Goal: Transaction & Acquisition: Purchase product/service

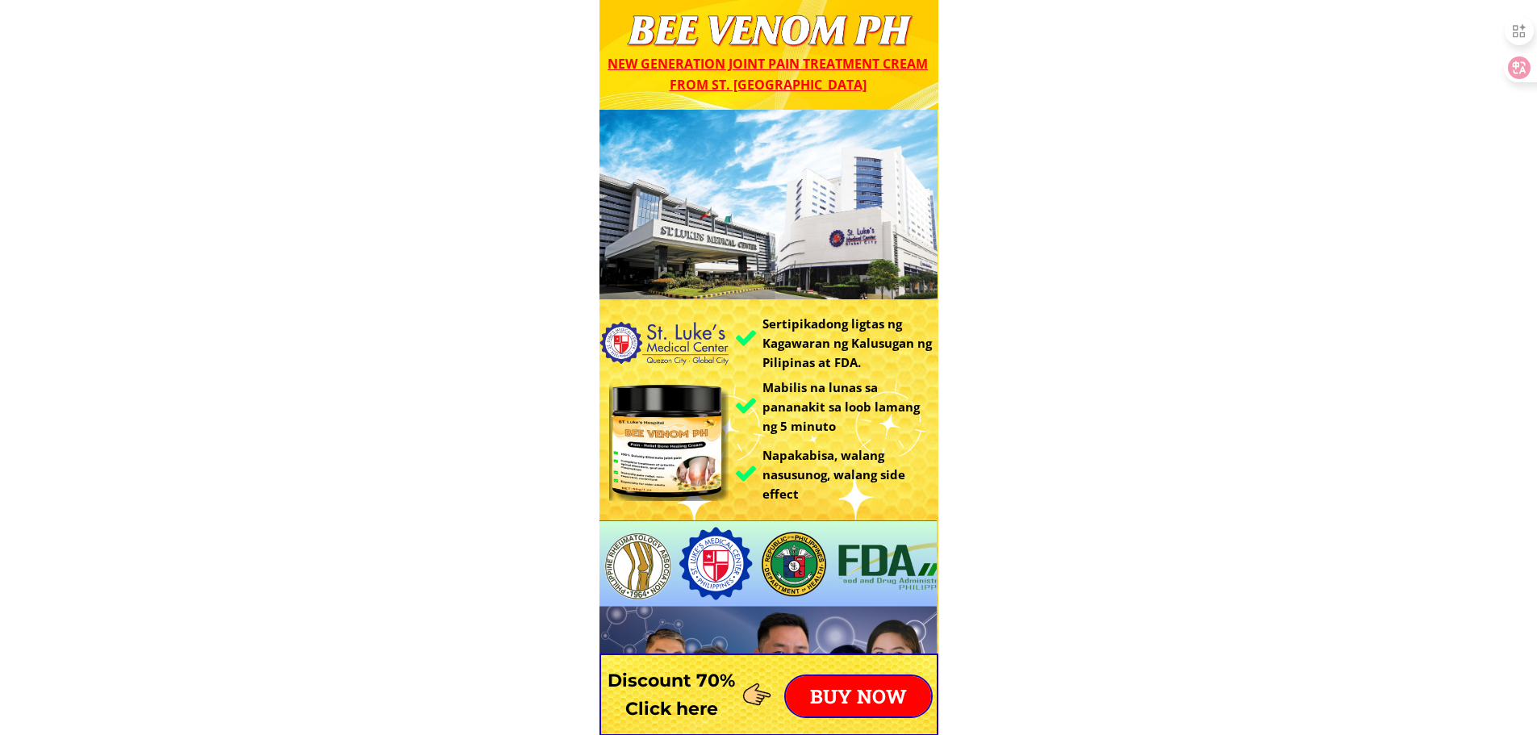
click at [880, 682] on p "BUY NOW" at bounding box center [858, 696] width 145 height 40
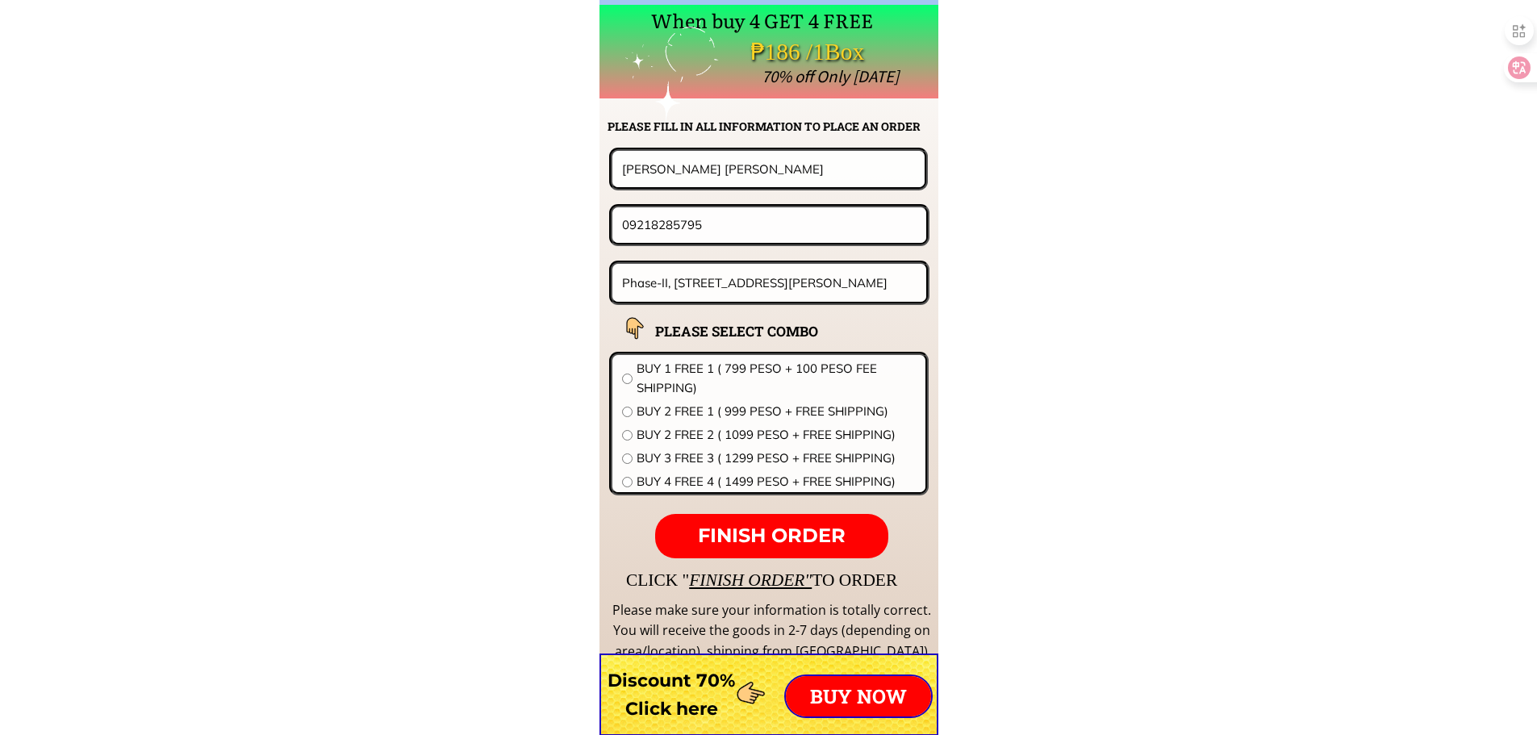
scroll to position [12662, 0]
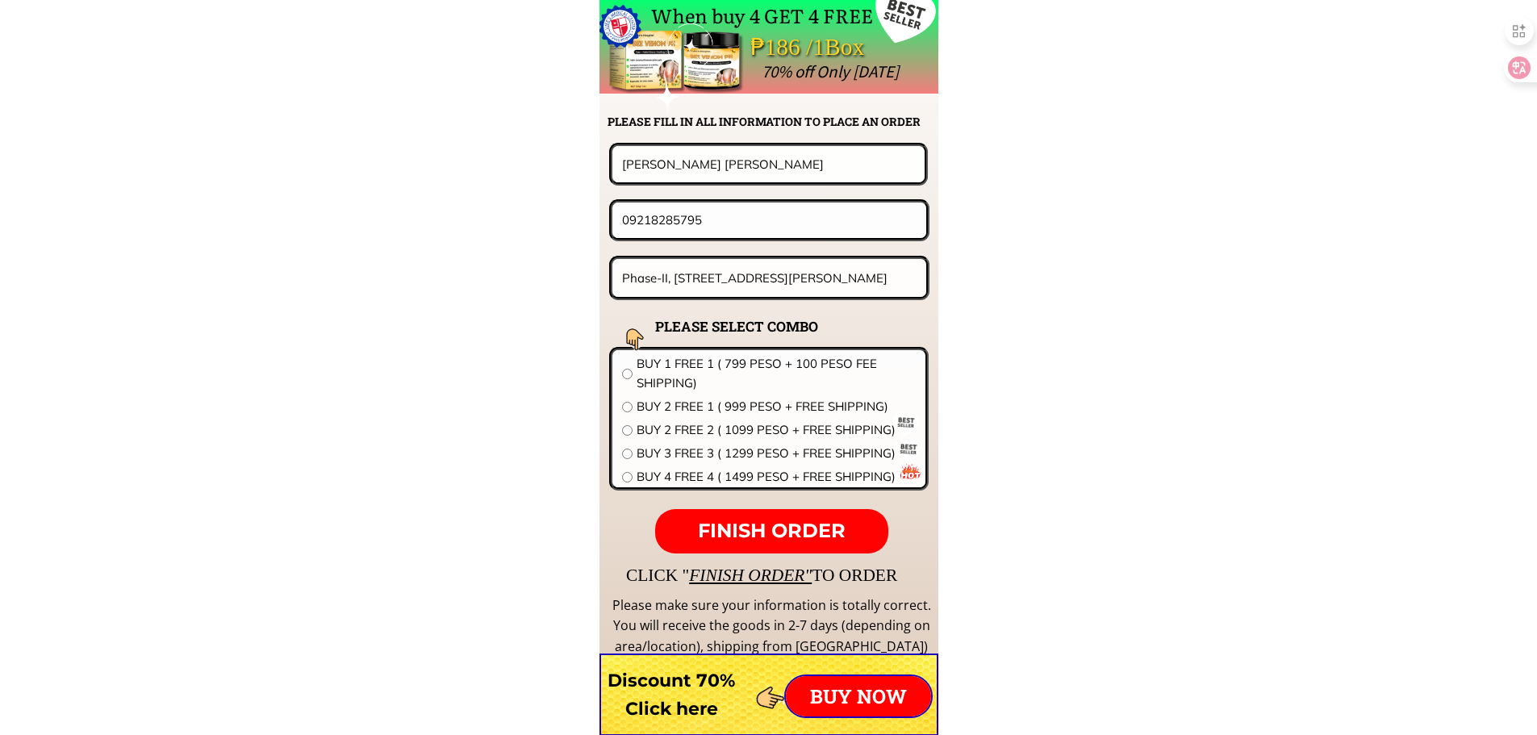
drag, startPoint x: 748, startPoint y: 187, endPoint x: 754, endPoint y: 177, distance: 11.9
click at [709, 185] on form "FINISH ORDER [PERSON_NAME] [PERSON_NAME] 09218285795 Phase-II, Blk.1-Lot14, [GE…" at bounding box center [668, 348] width 523 height 411
drag, startPoint x: 759, startPoint y: 175, endPoint x: 366, endPoint y: 146, distance: 394.1
paste input "[PERSON_NAME] [GEOGRAPHIC_DATA]"
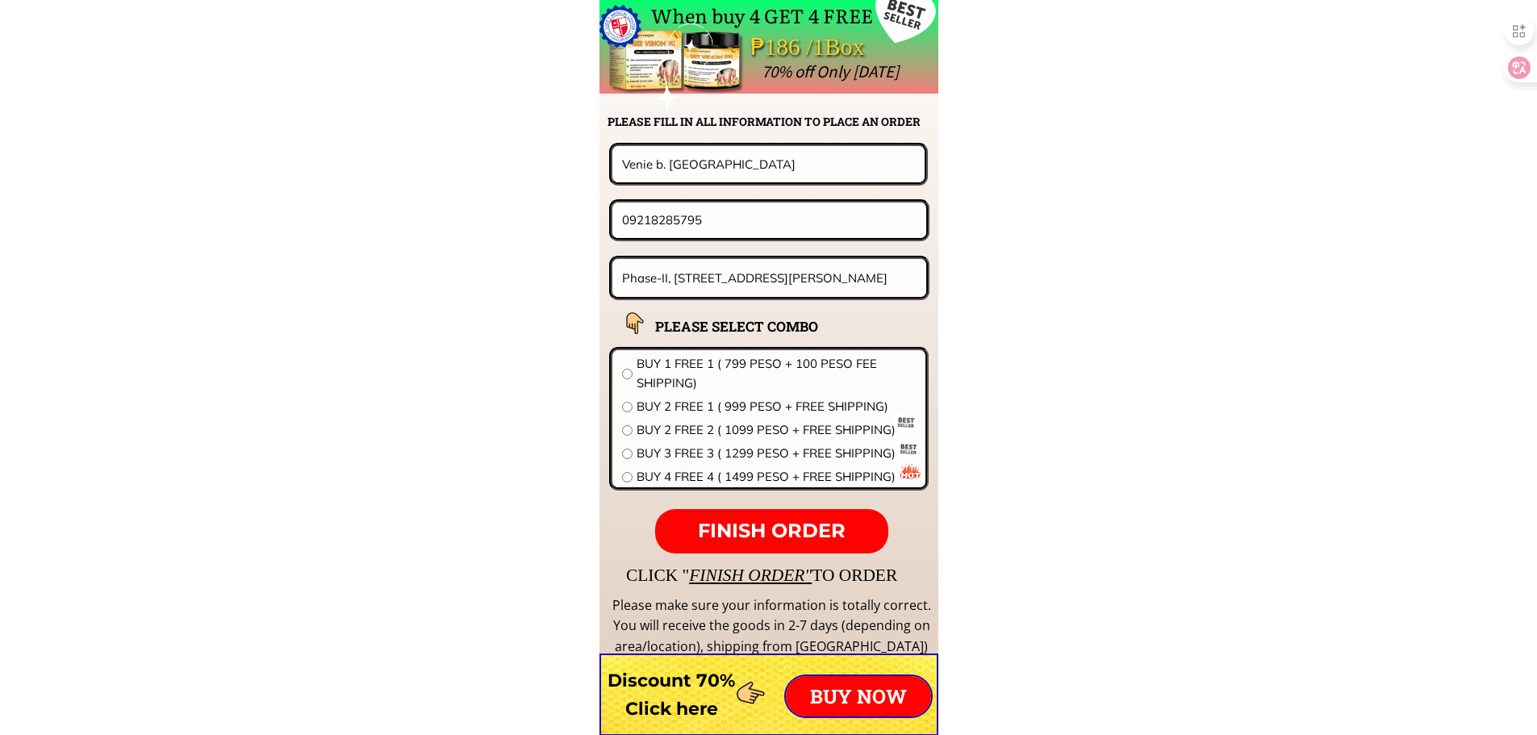
type input "Venie b. [GEOGRAPHIC_DATA]"
drag, startPoint x: 745, startPoint y: 227, endPoint x: 355, endPoint y: 215, distance: 389.9
paste input "978667099"
type input "09978667099"
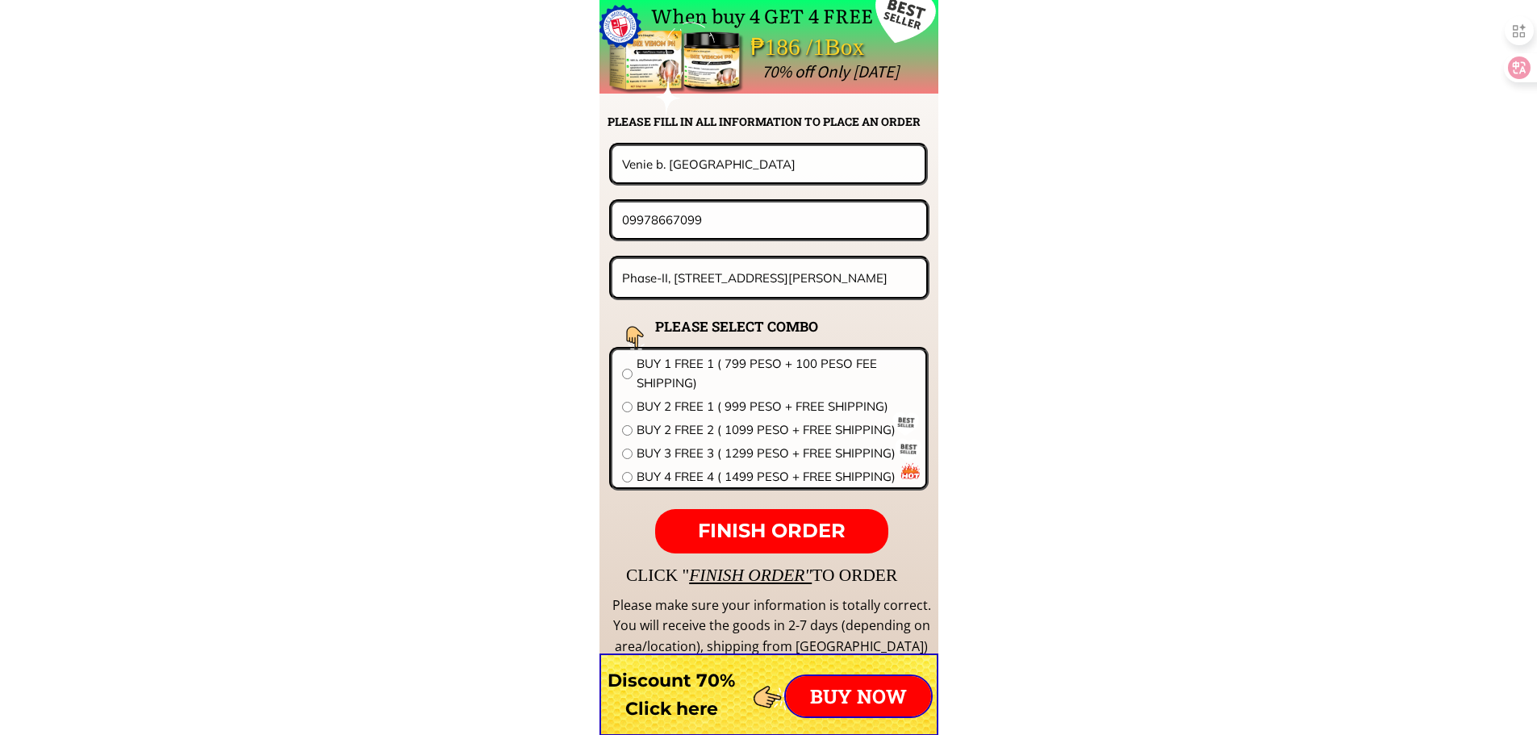
click at [714, 275] on input "Phase-II, [STREET_ADDRESS][PERSON_NAME]" at bounding box center [769, 278] width 303 height 38
paste input "bahada pobl [GEOGRAPHIC_DATA][PERSON_NAME] purok nangka cel#"
type input "bahada pobl [GEOGRAPHIC_DATA][PERSON_NAME] purok nangka cel#"
click at [681, 477] on span "BUY 4 FREE 4 ( 1499 PESO + FREE SHIPPING)" at bounding box center [776, 476] width 279 height 19
radio input "true"
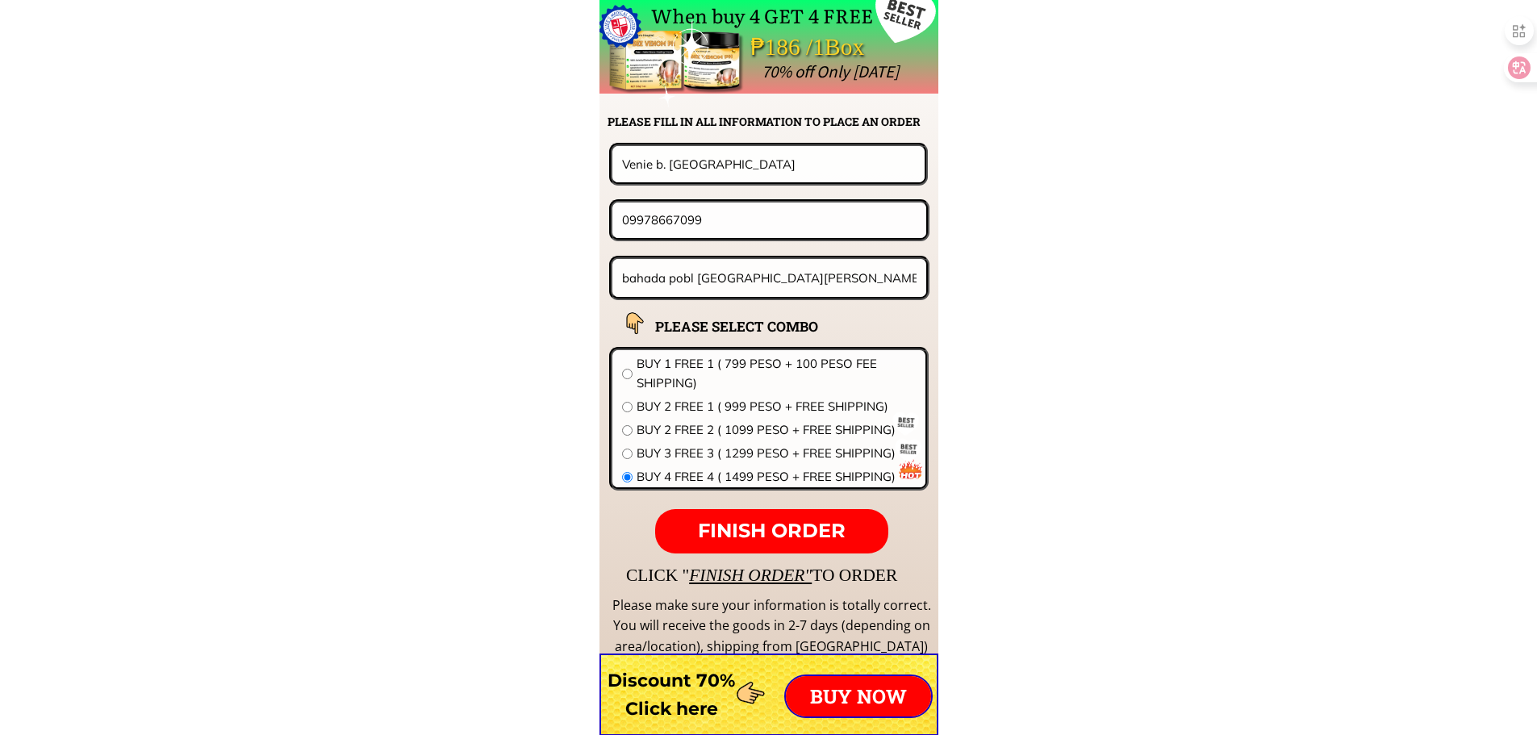
drag, startPoint x: 875, startPoint y: 278, endPoint x: 1404, endPoint y: 324, distance: 531.4
type input "bahada pobl [GEOGRAPHIC_DATA][PERSON_NAME][GEOGRAPHIC_DATA] purok nangka"
click at [768, 533] on span "FINISH ORDER" at bounding box center [772, 530] width 148 height 23
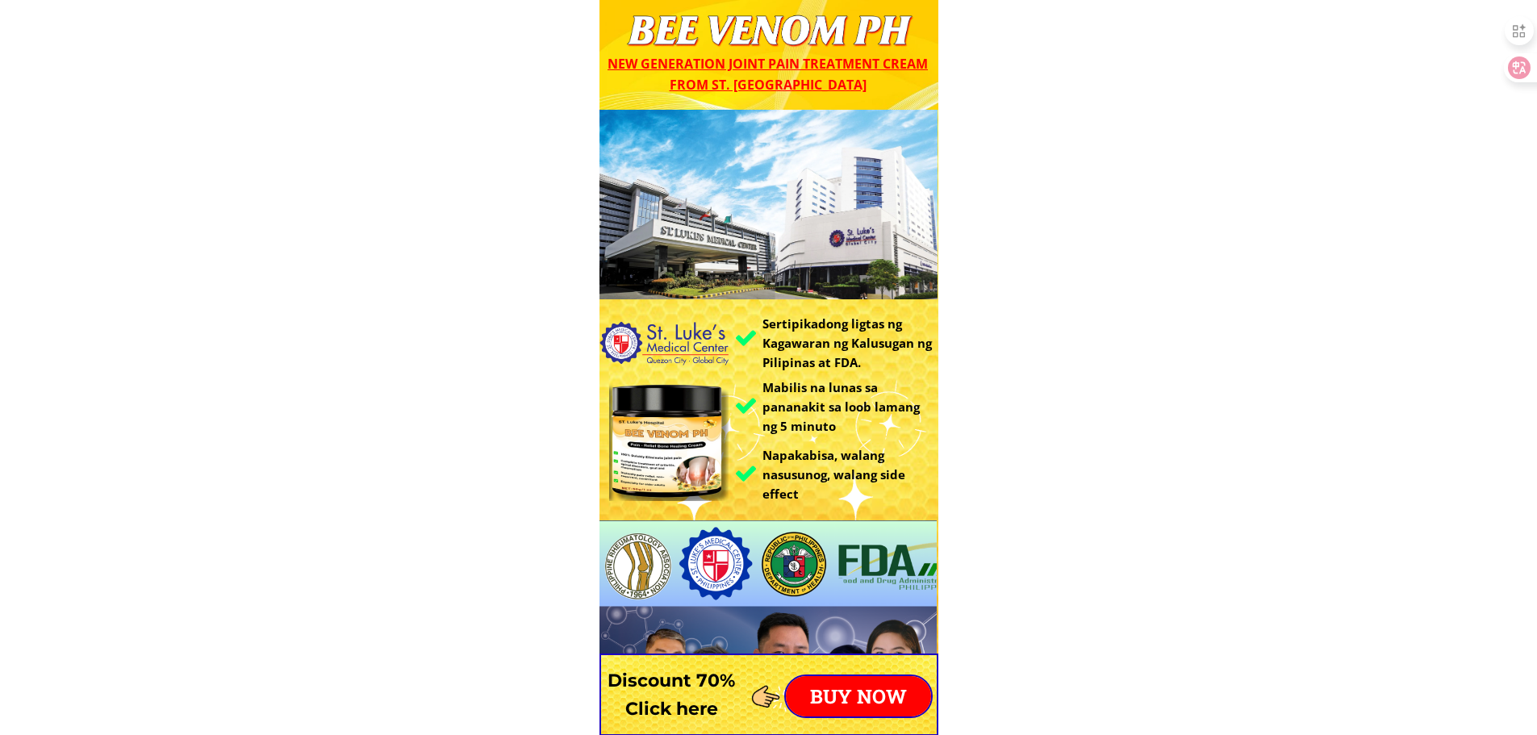
click at [869, 707] on p "BUY NOW" at bounding box center [858, 696] width 145 height 40
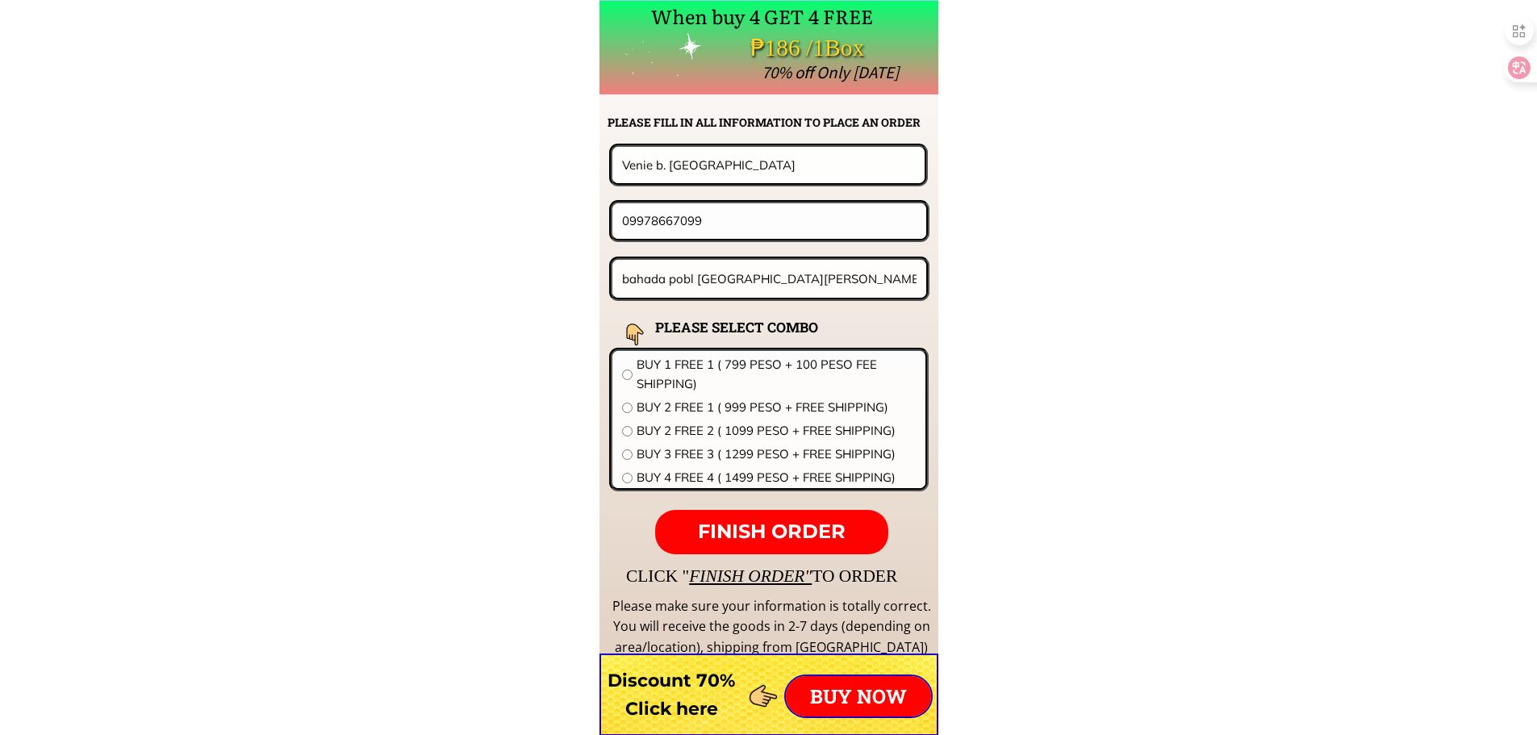
scroll to position [12662, 0]
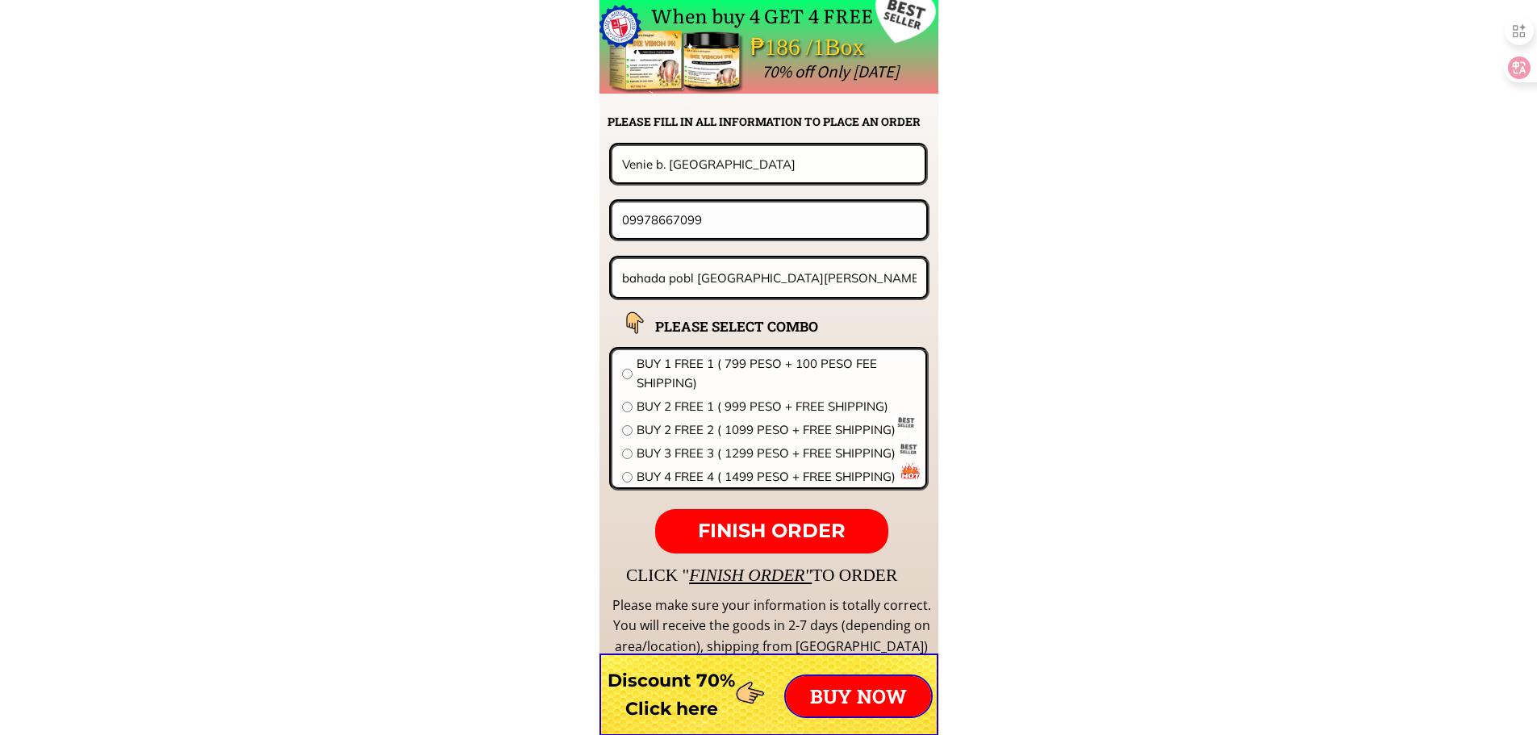
drag, startPoint x: 711, startPoint y: 169, endPoint x: 183, endPoint y: 220, distance: 530.2
paste input "[PERSON_NAME]"
type input "[PERSON_NAME]"
drag, startPoint x: 726, startPoint y: 232, endPoint x: 503, endPoint y: 218, distance: 223.9
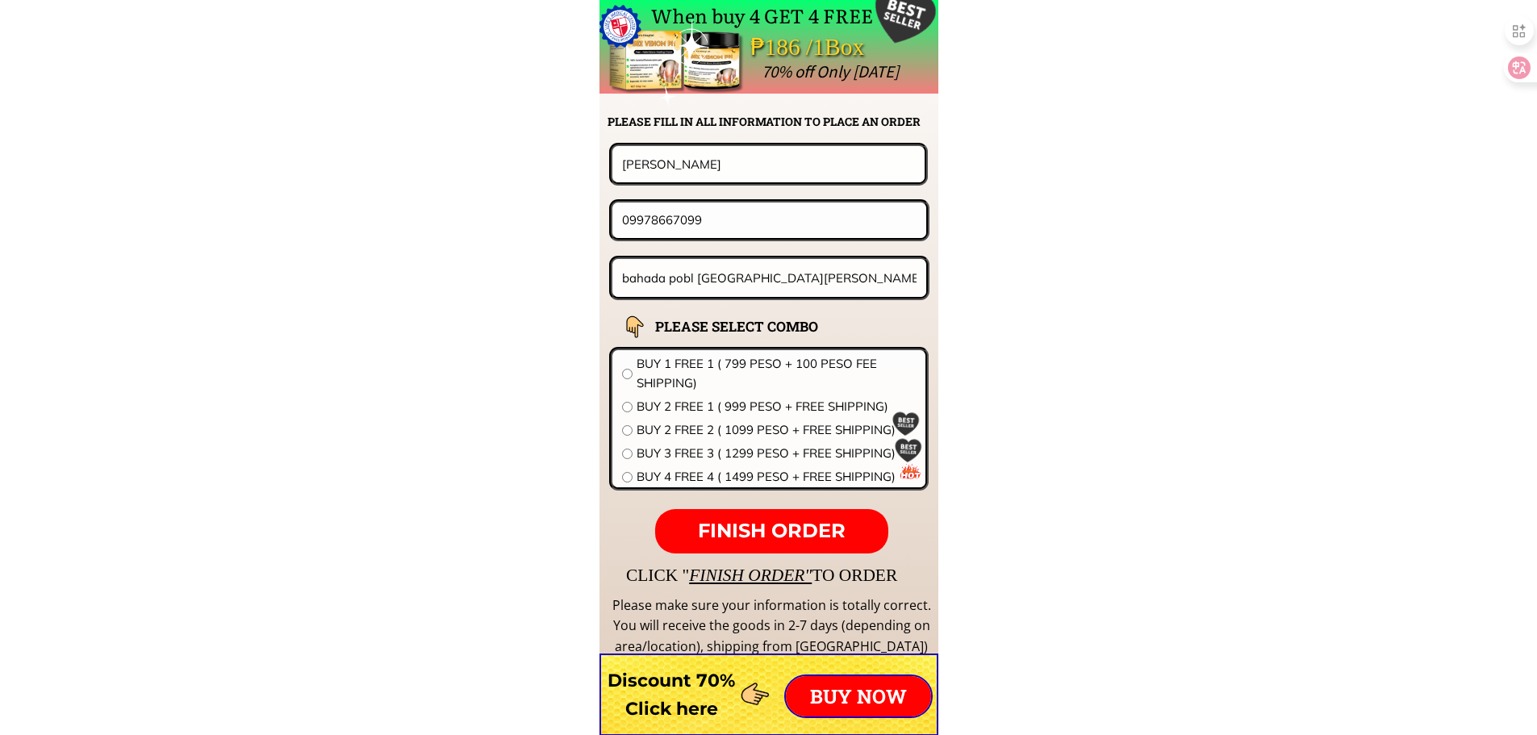
paste input "63981-384-6024"
drag, startPoint x: 634, startPoint y: 217, endPoint x: 561, endPoint y: 224, distance: 73.7
click at [663, 223] on input "0981-384-6024" at bounding box center [769, 220] width 303 height 35
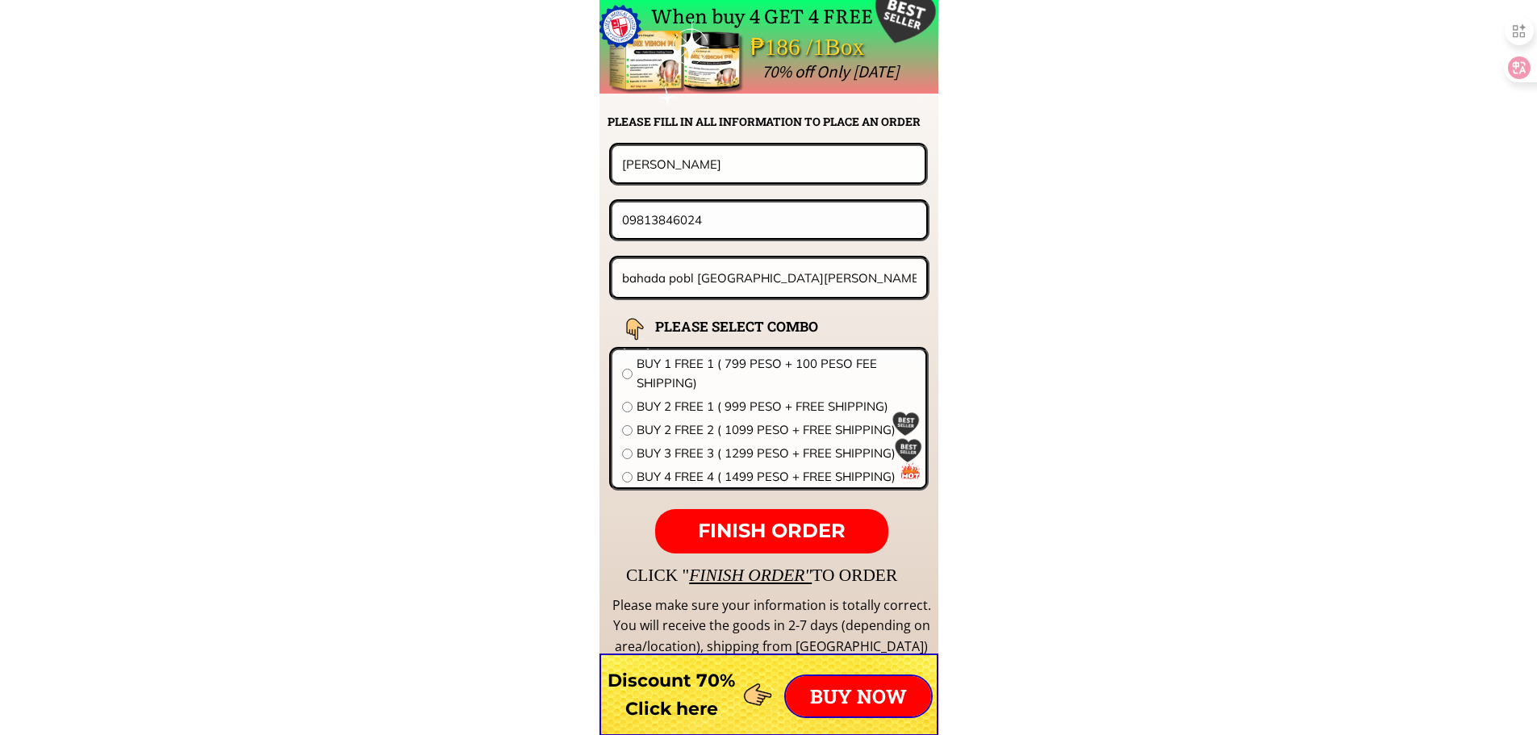
type input "09813846024"
click at [714, 271] on input "bahada pobl [GEOGRAPHIC_DATA][PERSON_NAME][GEOGRAPHIC_DATA] purok nangka" at bounding box center [769, 278] width 303 height 38
paste input "#61(0ld # 45) Donesa St., Canumay West Valenzuela City"
type input "#61(0ld # 45) Donesa St., Canumay West Valenzuela City"
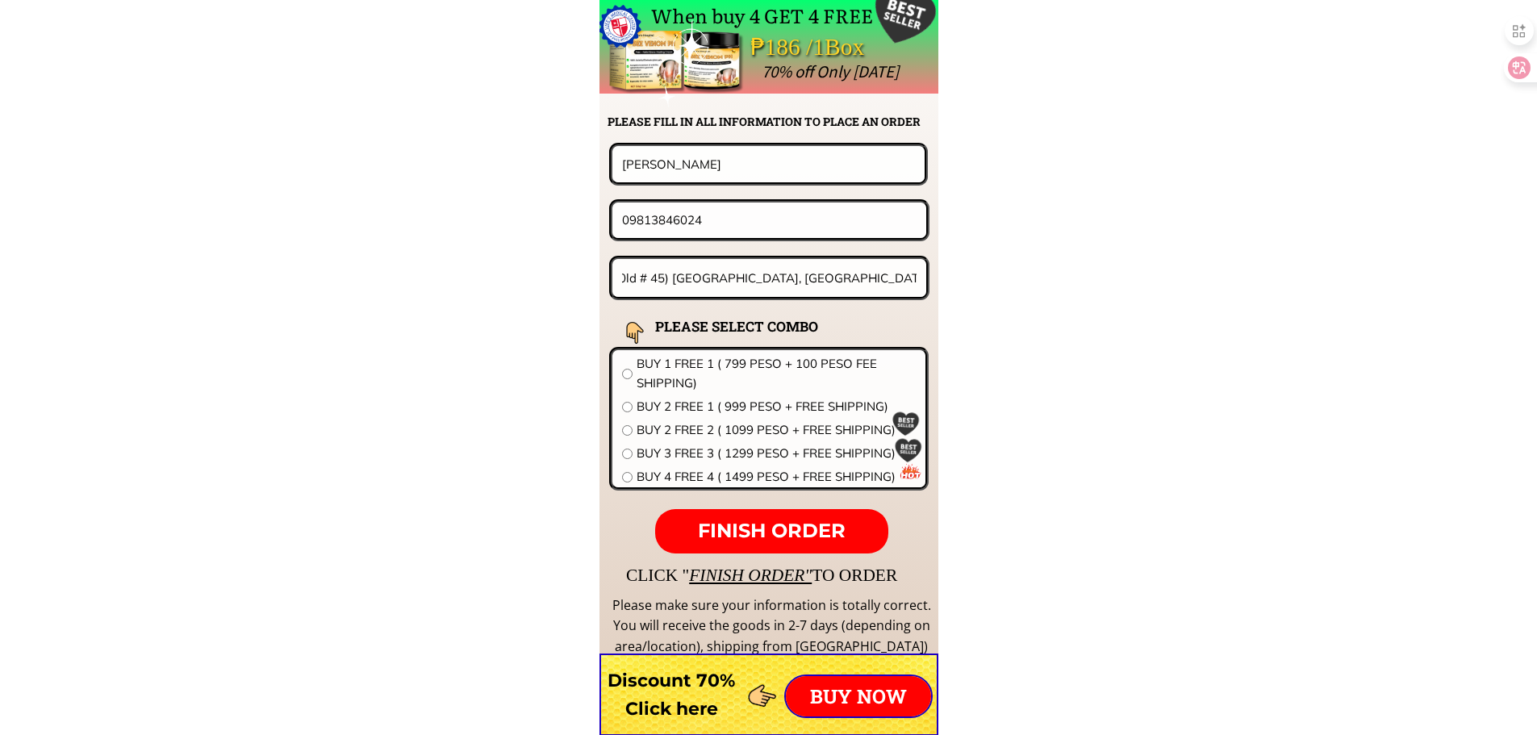
click at [712, 363] on span "BUY 1 FREE 1 ( 799 PESO + 100 PESO FEE SHIPPING)" at bounding box center [776, 373] width 279 height 39
radio input "true"
click at [751, 535] on span "FINISH ORDER" at bounding box center [772, 530] width 148 height 23
